Goal: Information Seeking & Learning: Learn about a topic

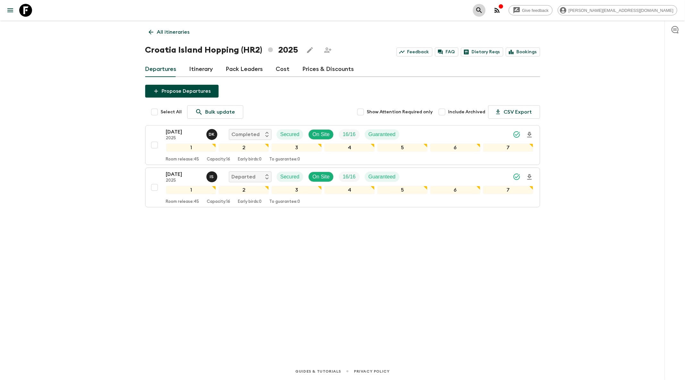
click at [483, 8] on icon "search adventures" at bounding box center [480, 10] width 8 height 8
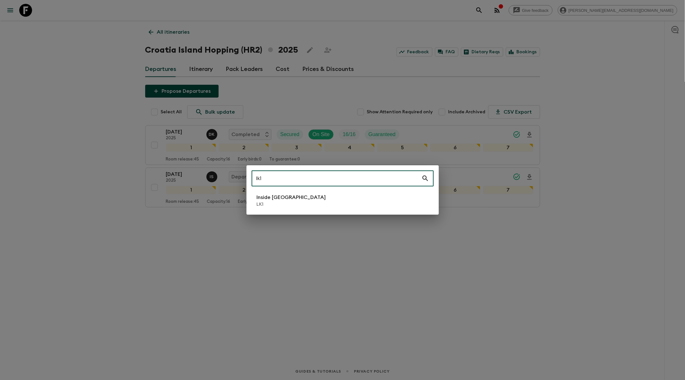
type input "lk1"
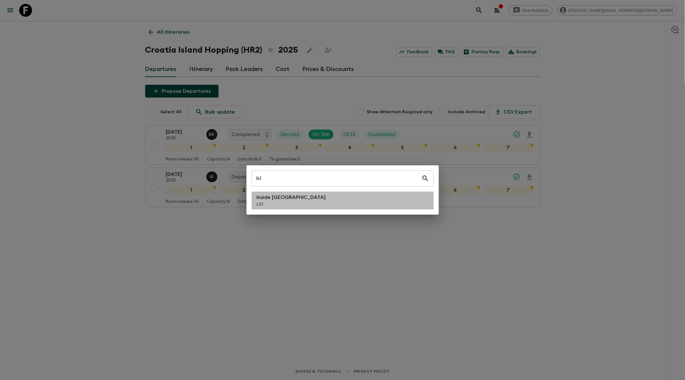
click at [328, 203] on li "Inside [GEOGRAPHIC_DATA] LK1" at bounding box center [343, 200] width 182 height 18
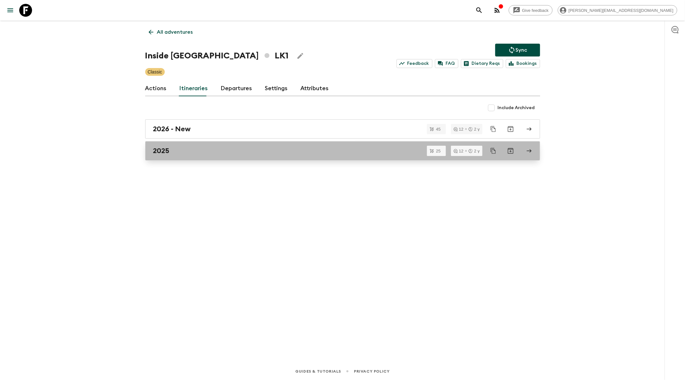
click at [268, 154] on link "2025" at bounding box center [342, 150] width 395 height 19
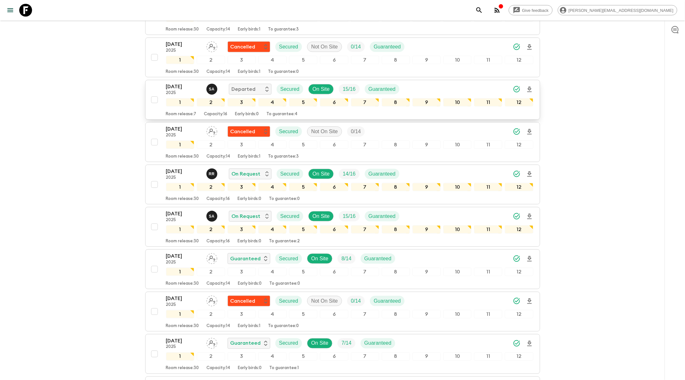
scroll to position [344, 0]
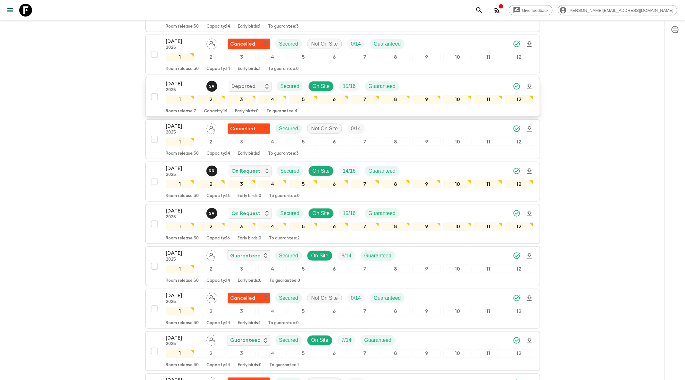
click at [403, 80] on div "[DATE] 2025 S A Departed Secured On Site 15 / 16 Guaranteed" at bounding box center [285, 86] width 239 height 13
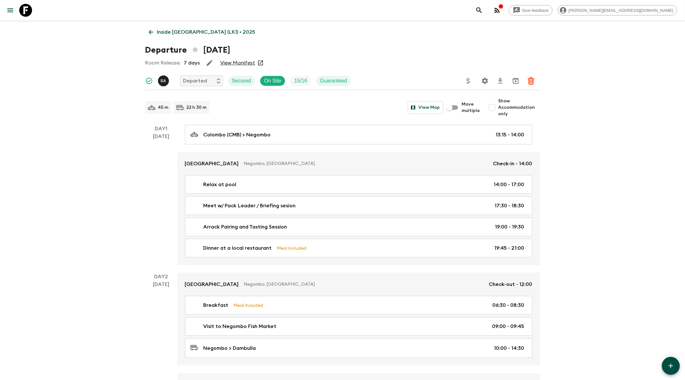
scroll to position [233, 0]
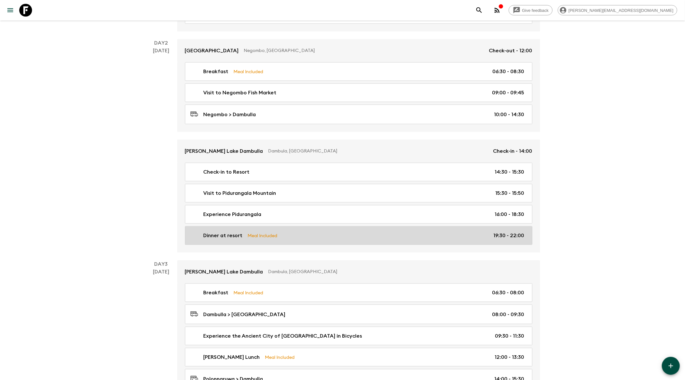
click at [353, 232] on div "Dinner at resort Meal Included 19:30 - 22:00" at bounding box center [357, 236] width 334 height 8
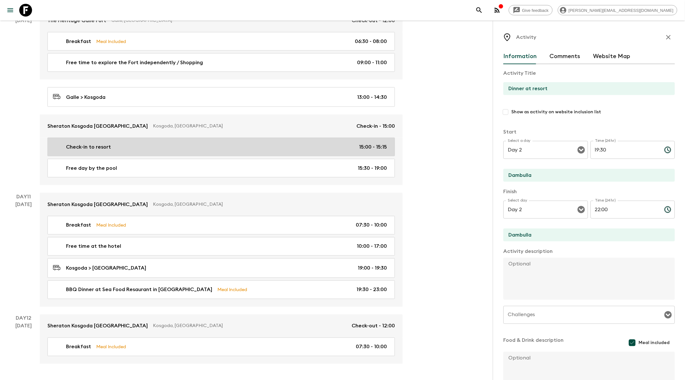
scroll to position [233, 0]
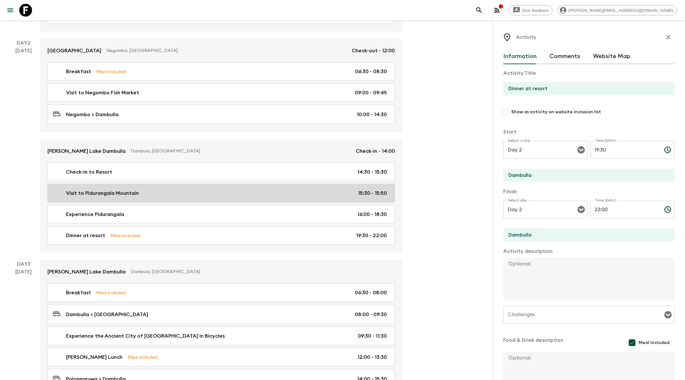
click at [185, 185] on link "Visit to Pidurangala Mountain 15:30 - 15:50" at bounding box center [221, 193] width 348 height 19
type input "Visit to Pidurangala Mountain"
checkbox input "false"
type input "15:30"
type input "15:50"
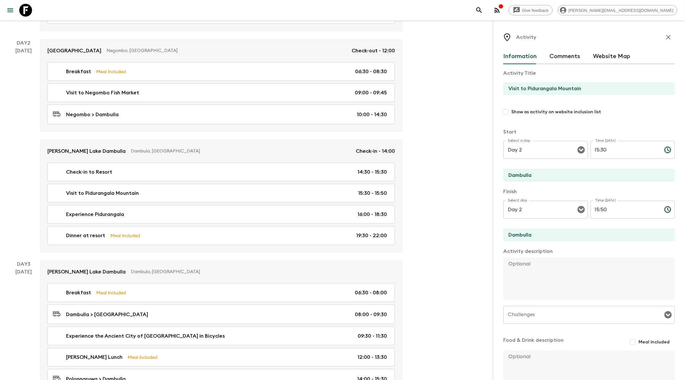
scroll to position [48, 0]
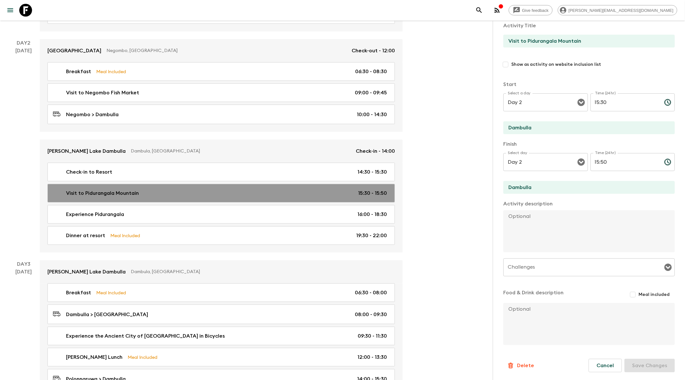
click at [169, 190] on div "Visit to Pidurangala Mountain 15:30 - 15:50" at bounding box center [220, 193] width 334 height 8
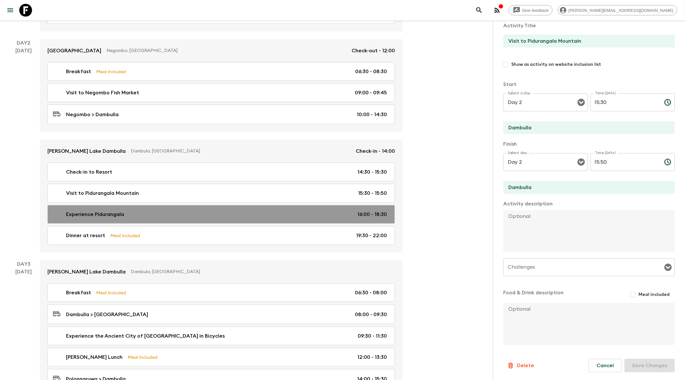
click at [171, 207] on link "Experience Pidurangala 16:00 - 18:30" at bounding box center [221, 214] width 348 height 19
type input "Experience Pidurangala"
type input "16:00"
type input "18:30"
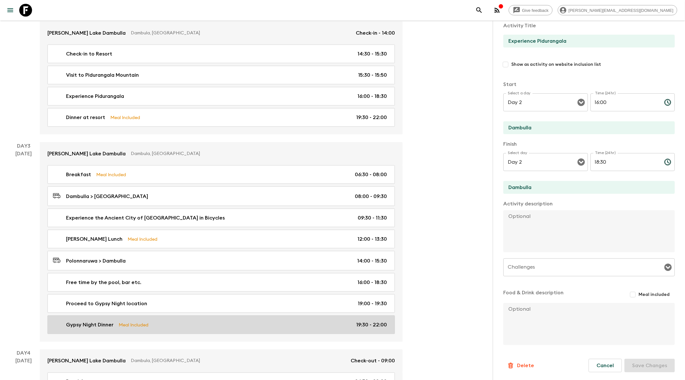
scroll to position [342, 0]
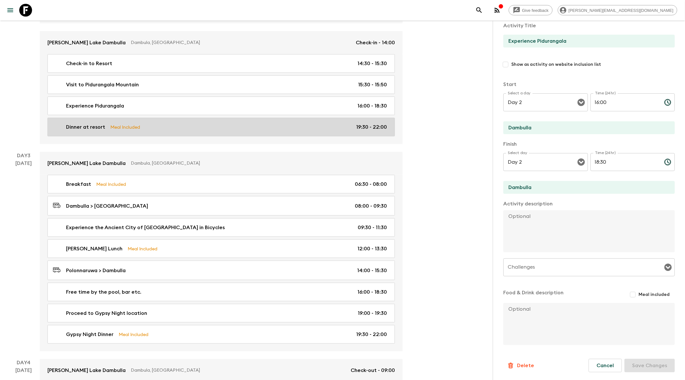
click at [216, 125] on div "Dinner at resort Meal Included 19:30 - 22:00" at bounding box center [220, 127] width 334 height 8
type input "Dinner at resort"
checkbox input "true"
type input "19:30"
type input "22:00"
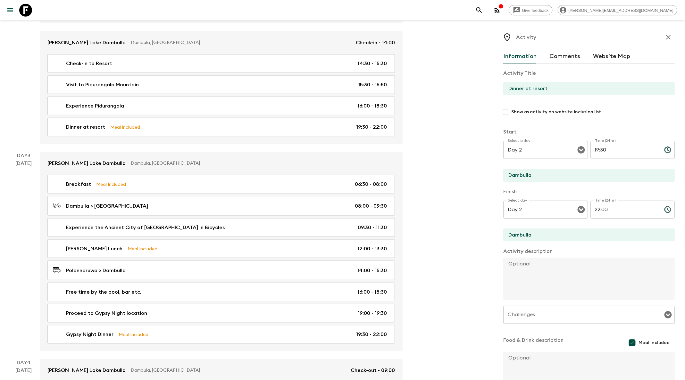
click at [666, 40] on icon "button" at bounding box center [669, 37] width 8 height 8
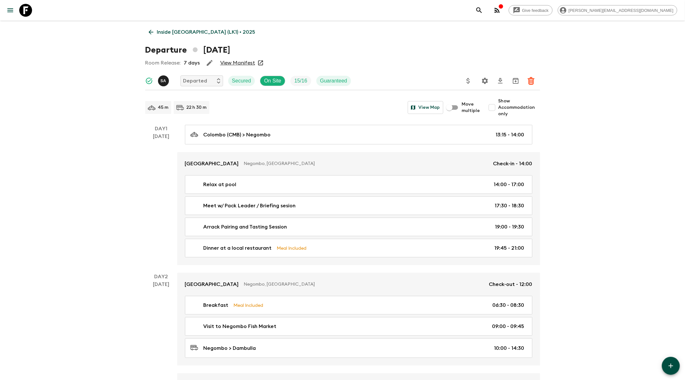
click at [149, 31] on icon at bounding box center [151, 32] width 7 height 7
